Goal: Information Seeking & Learning: Learn about a topic

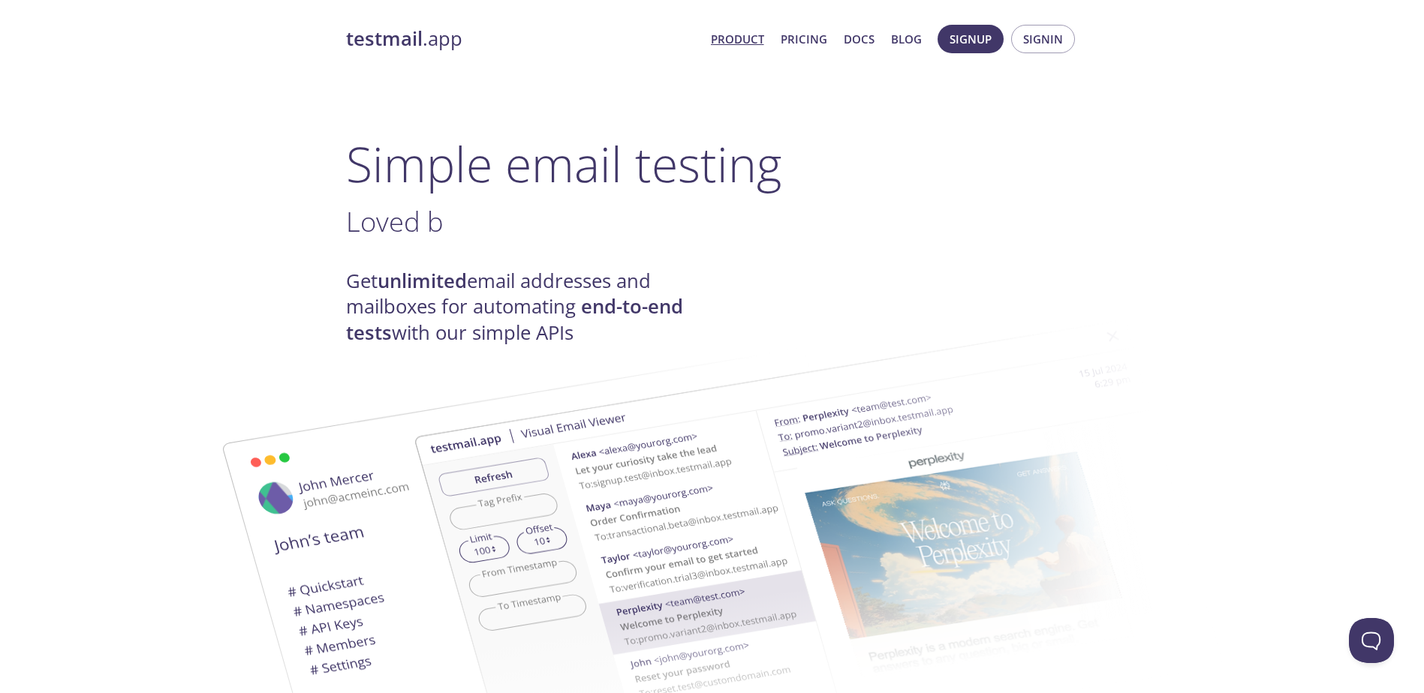
click at [399, 326] on h4 "Get unlimited email addresses and mailboxes for automating end-to-end tests wit…" at bounding box center [529, 307] width 366 height 77
click at [391, 319] on h4 "Get unlimited email addresses and mailboxes for automating end-to-end tests wit…" at bounding box center [529, 307] width 366 height 77
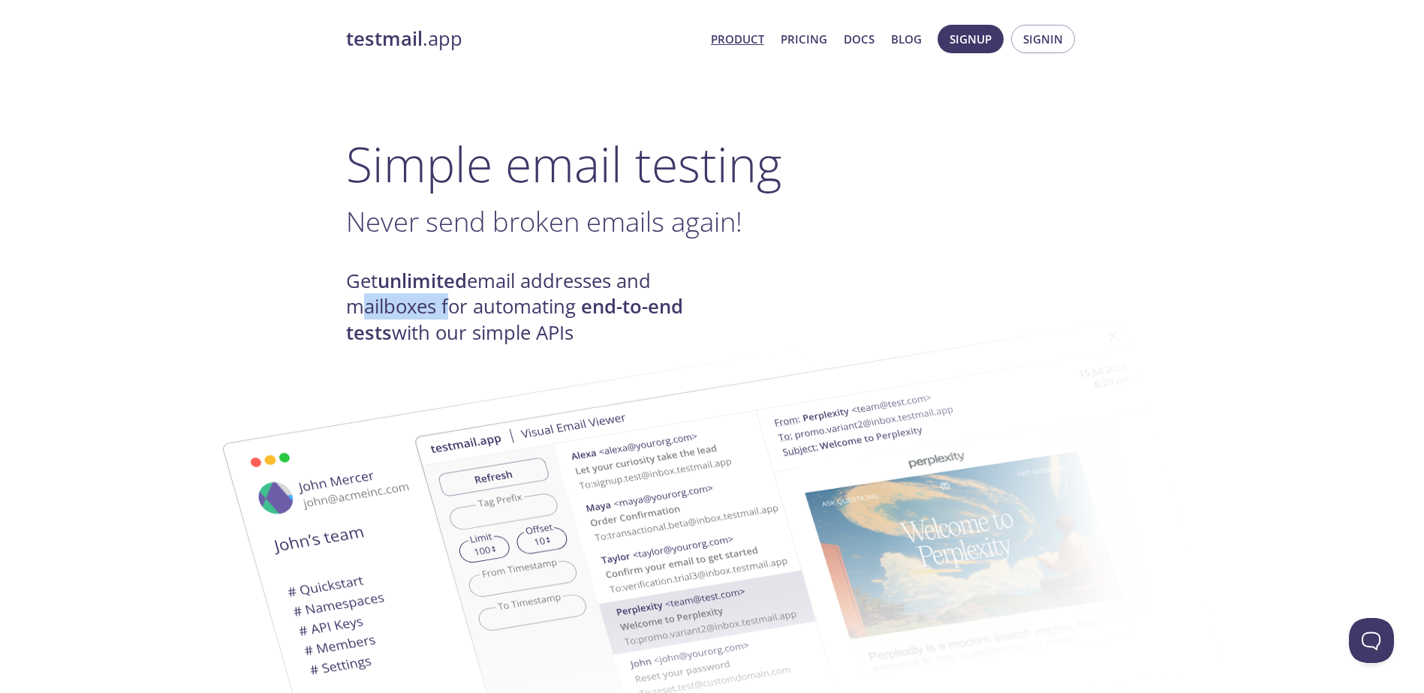
click at [391, 319] on h4 "Get unlimited email addresses and mailboxes for automating end-to-end tests wit…" at bounding box center [529, 307] width 366 height 77
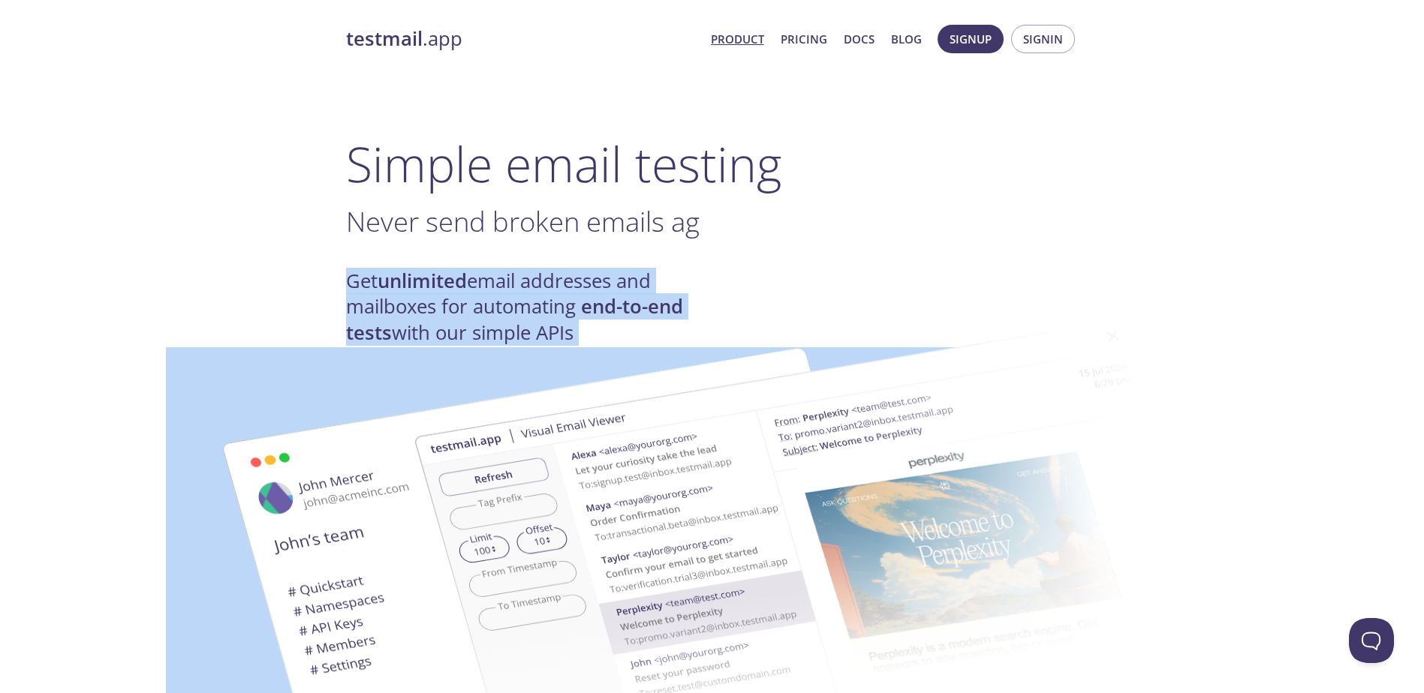
click at [391, 319] on h4 "Get unlimited email addresses and mailboxes for automating end-to-end tests wit…" at bounding box center [529, 307] width 366 height 77
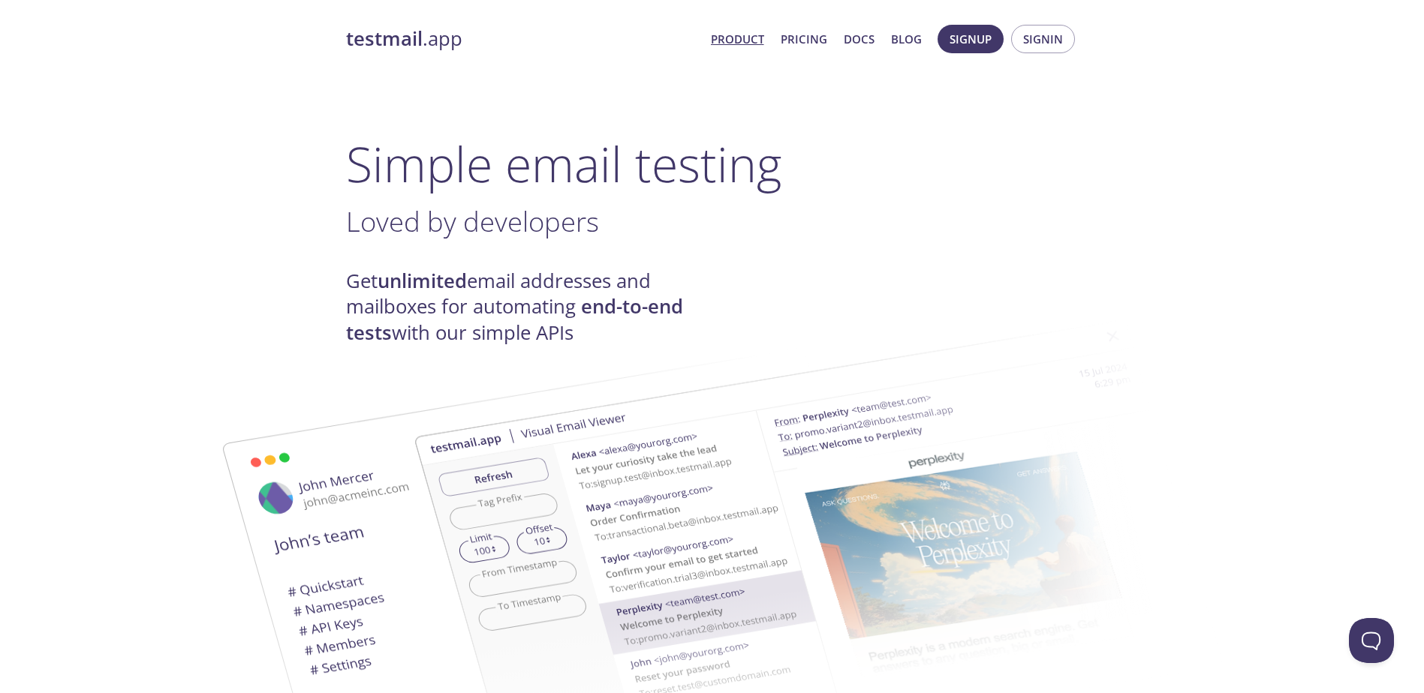
click at [391, 319] on h4 "Get unlimited email addresses and mailboxes for automating end-to-end tests wit…" at bounding box center [529, 307] width 366 height 77
